Goal: Transaction & Acquisition: Purchase product/service

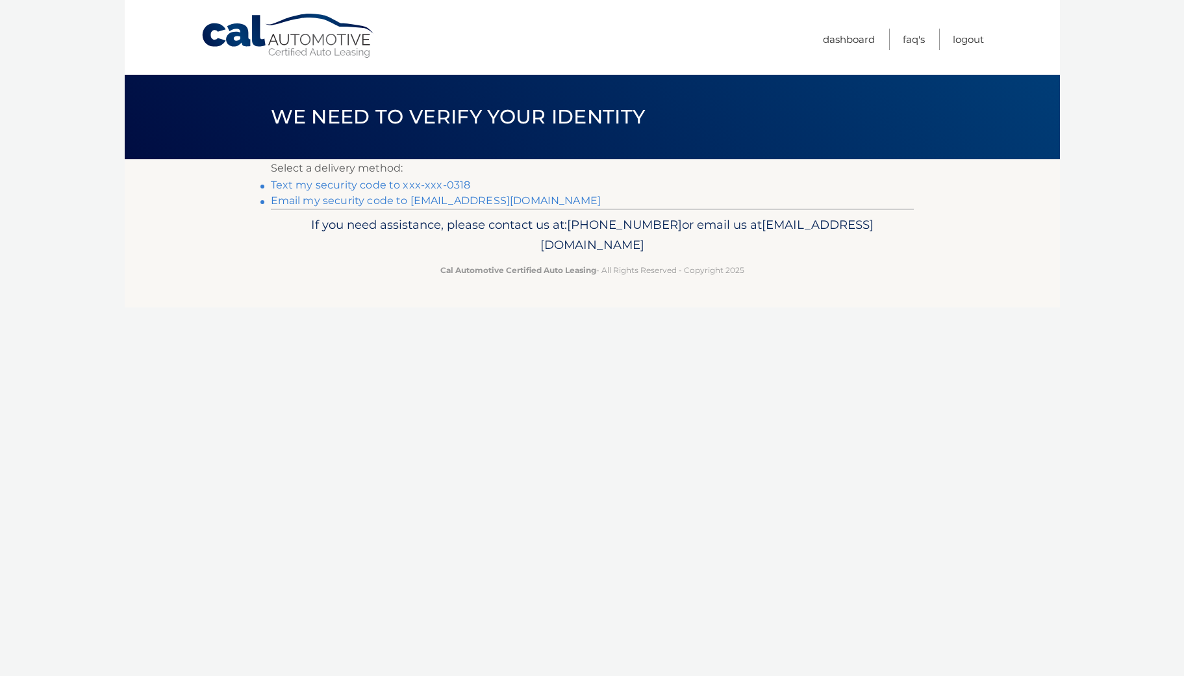
click at [381, 182] on link "Text my security code to xxx-xxx-0318" at bounding box center [371, 185] width 200 height 12
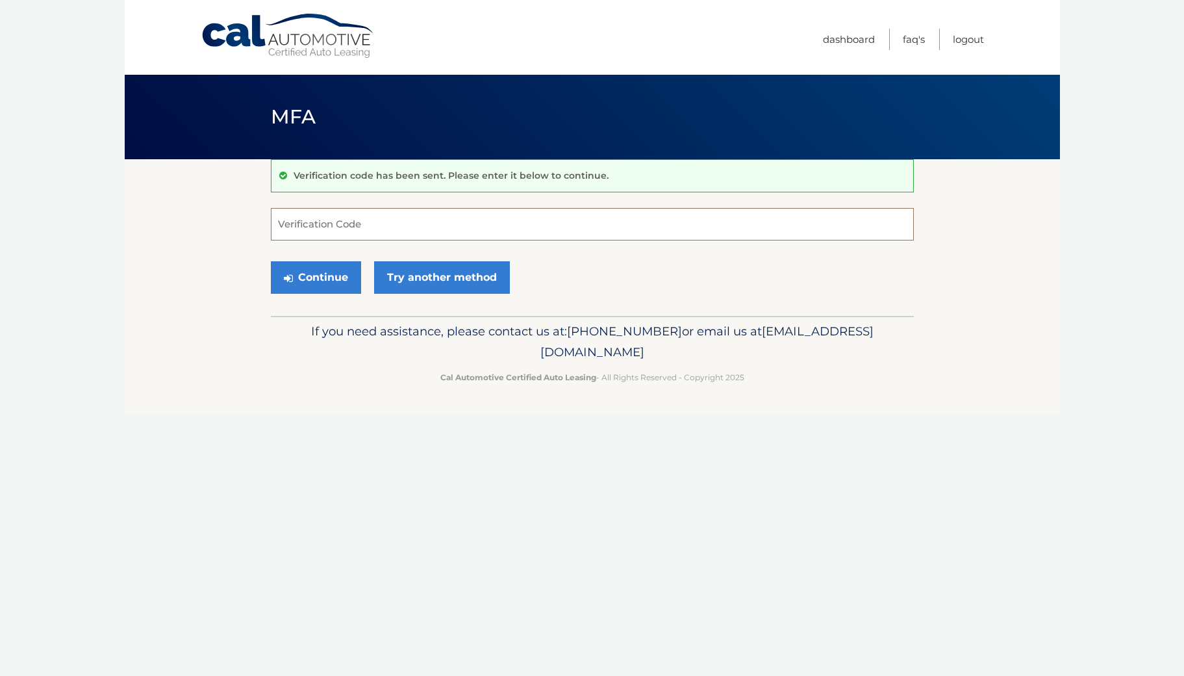
click at [355, 214] on input "Verification Code" at bounding box center [592, 224] width 643 height 32
type input "649719"
click at [313, 266] on button "Continue" at bounding box center [316, 277] width 90 height 32
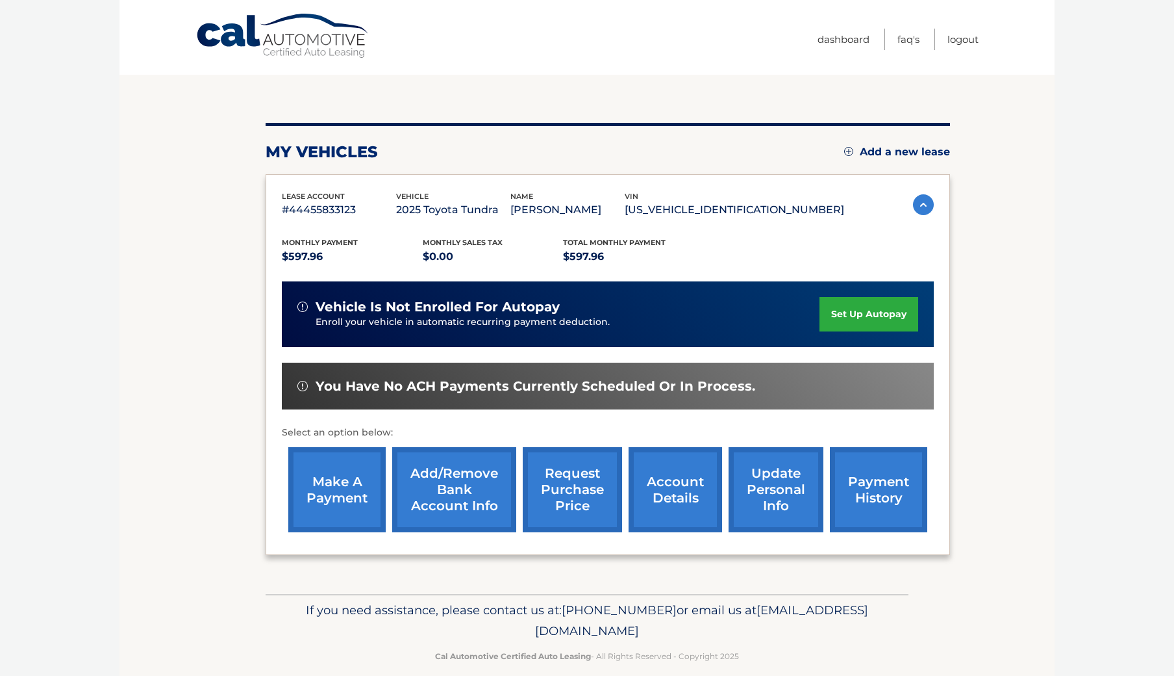
scroll to position [112, 0]
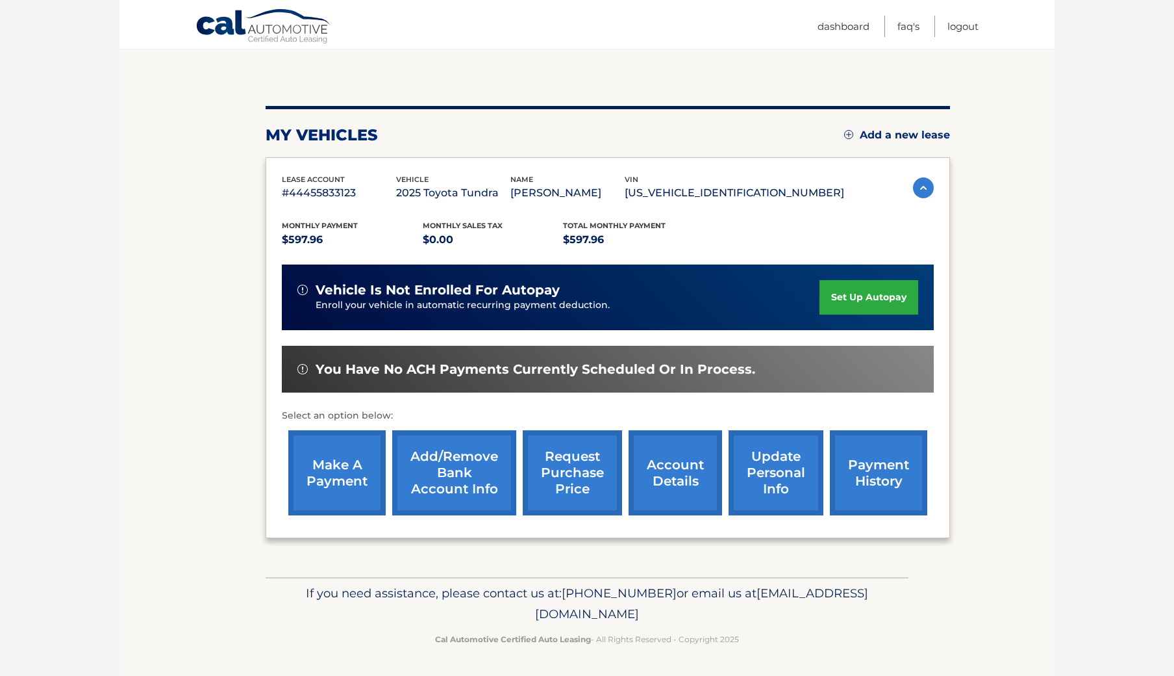
click at [337, 474] on link "make a payment" at bounding box center [336, 472] width 97 height 85
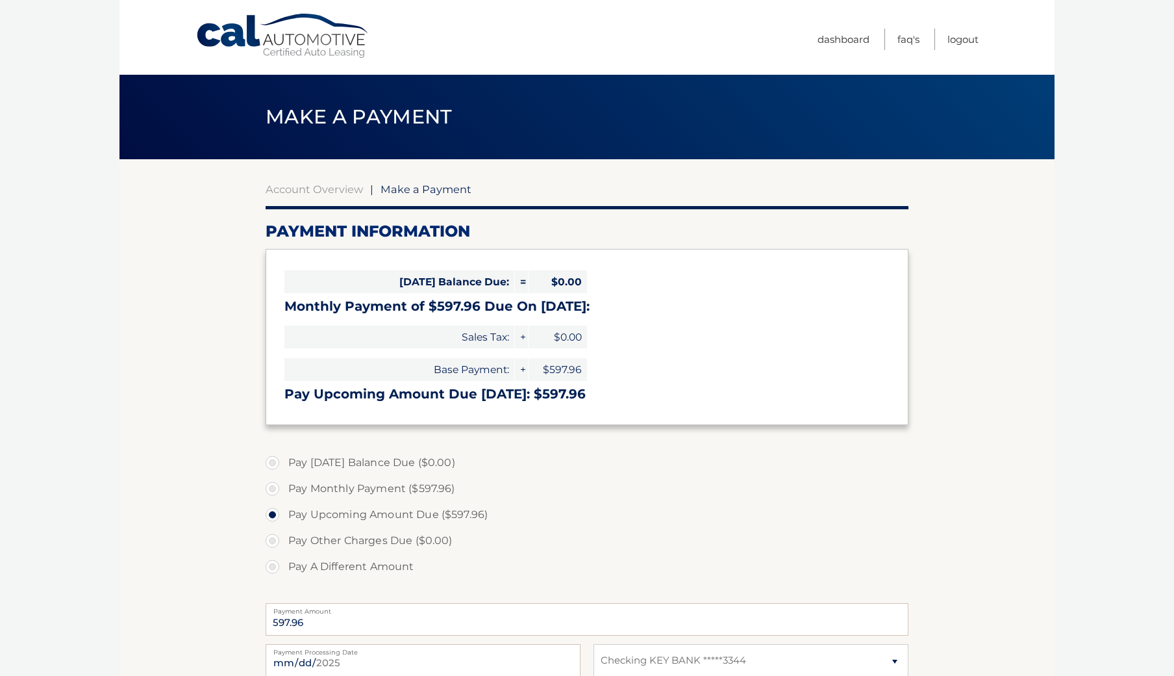
select select "YjQ0M2E4YmItMjBhMS00YWIzLWI4NGUtZjJkYmQ3ZGNlNmEw"
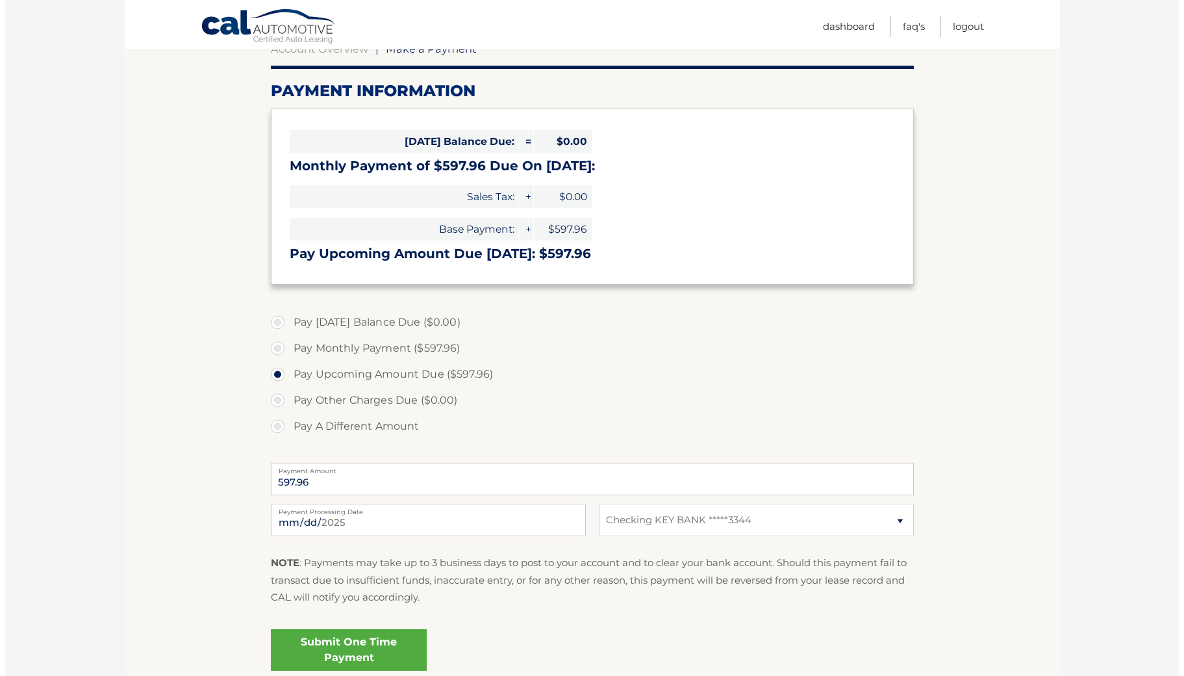
scroll to position [221, 0]
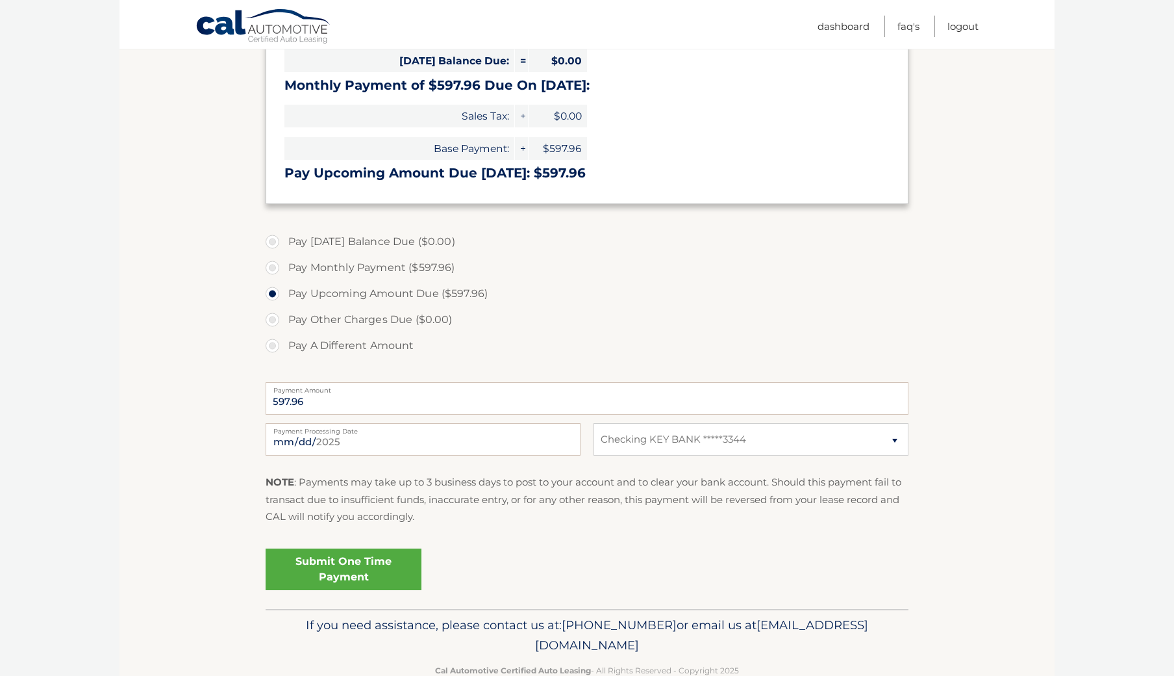
click at [335, 570] on link "Submit One Time Payment" at bounding box center [344, 569] width 156 height 42
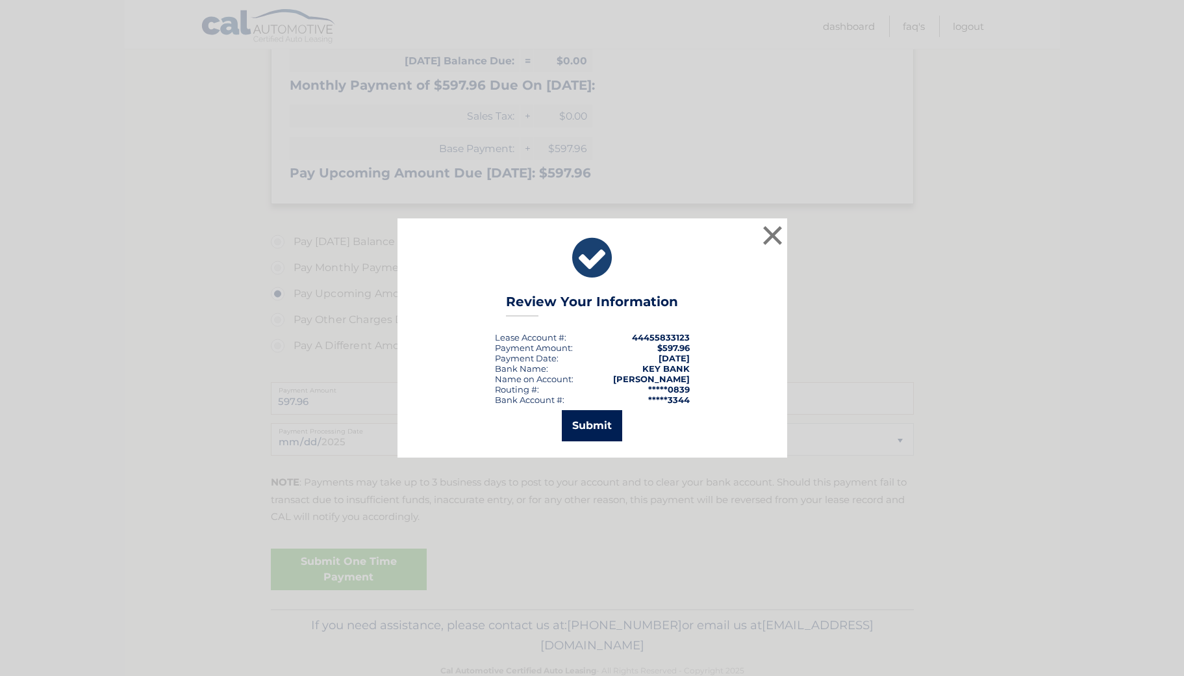
click at [588, 423] on button "Submit" at bounding box center [592, 425] width 60 height 31
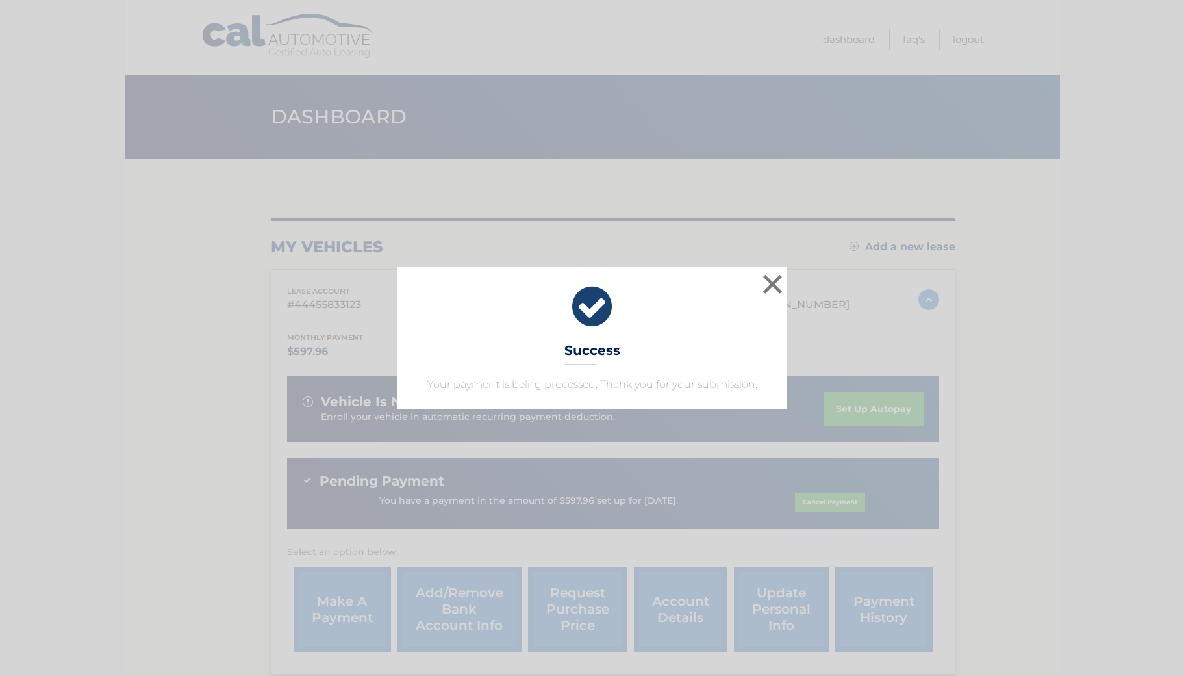
click at [699, 299] on icon at bounding box center [592, 306] width 357 height 47
click at [773, 279] on button "×" at bounding box center [773, 284] width 26 height 26
